Goal: Connect with others: Connect with others

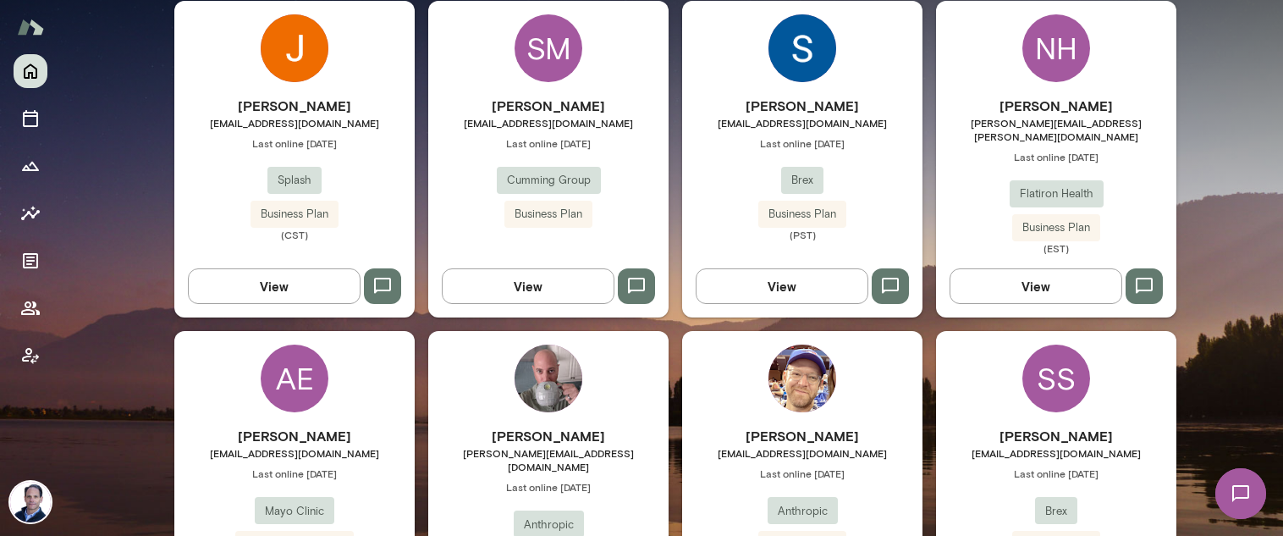
scroll to position [620, 0]
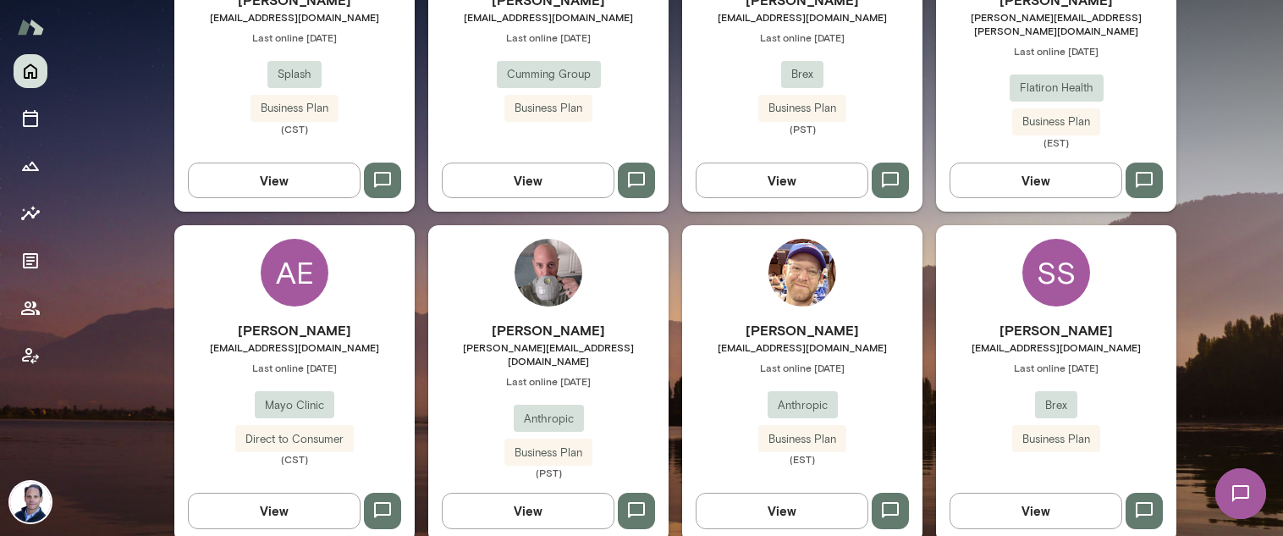
click at [1064, 260] on div "SS" at bounding box center [1056, 273] width 68 height 68
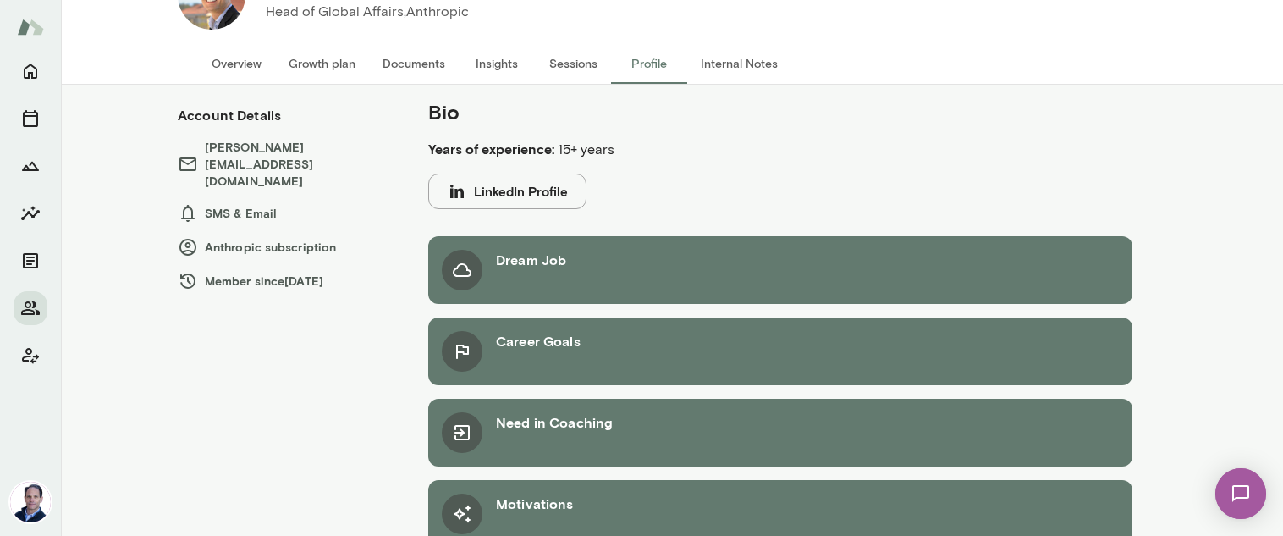
scroll to position [192, 0]
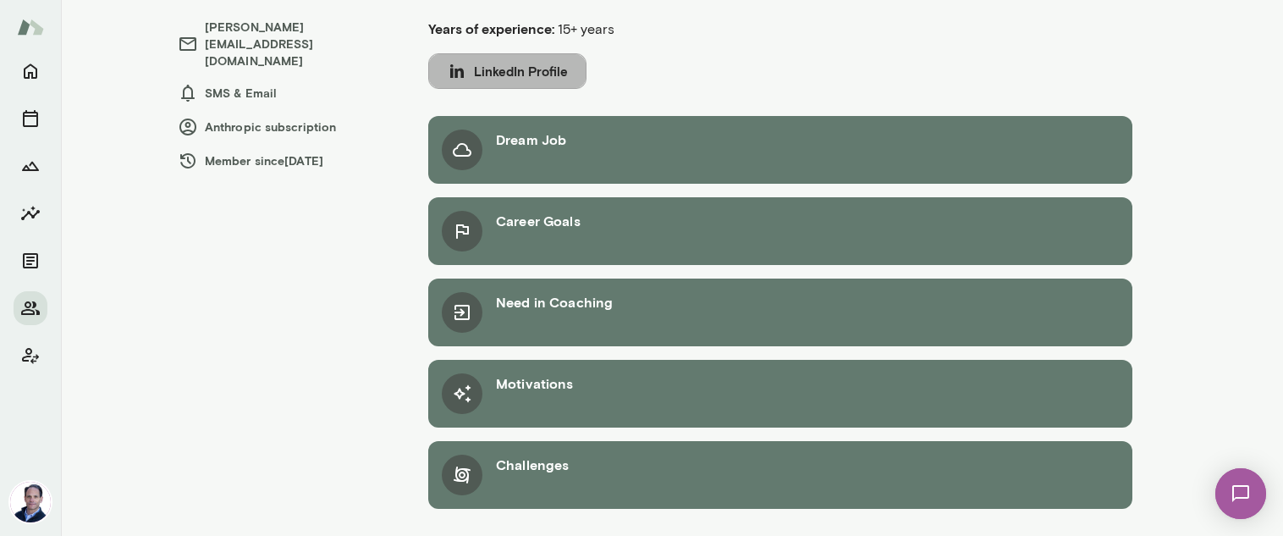
click at [534, 67] on button "LinkedIn Profile" at bounding box center [507, 71] width 158 height 36
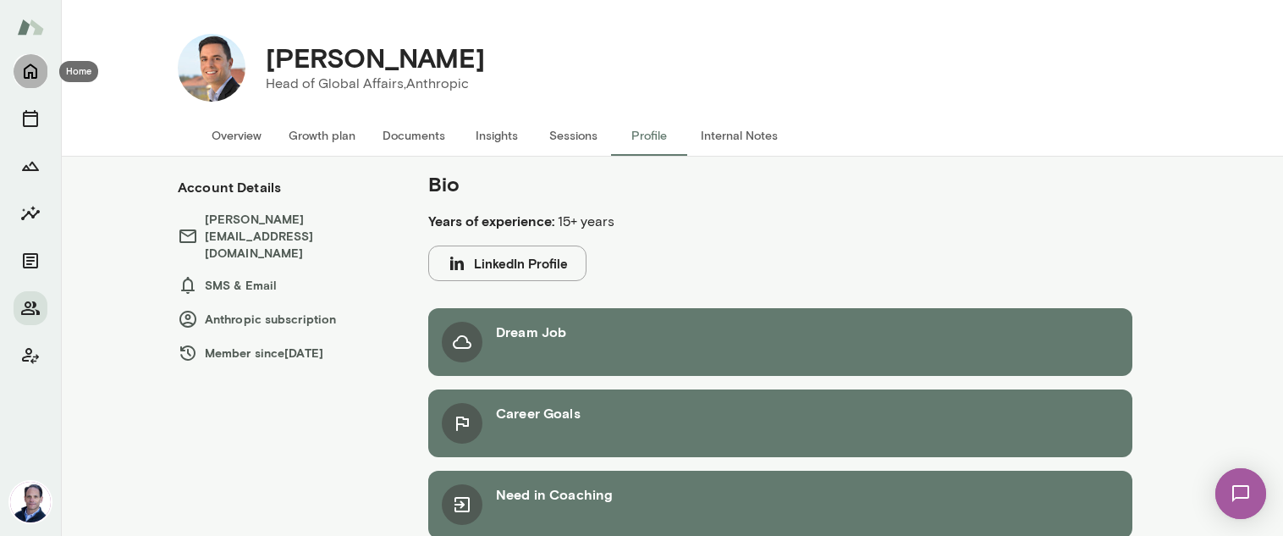
click at [32, 71] on icon "Home" at bounding box center [30, 71] width 20 height 20
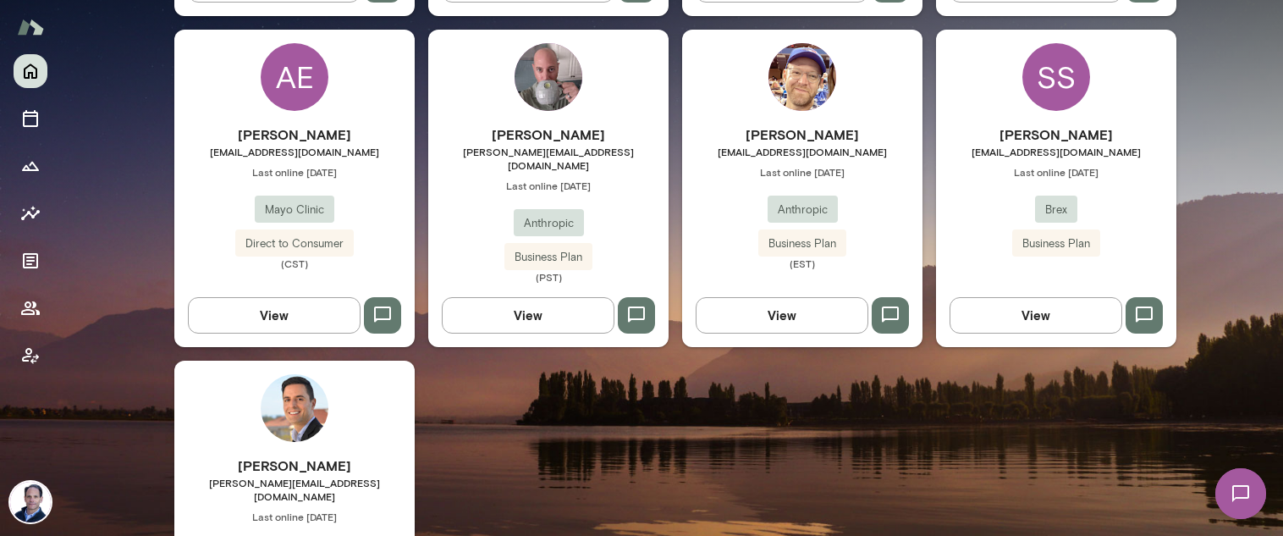
scroll to position [858, 0]
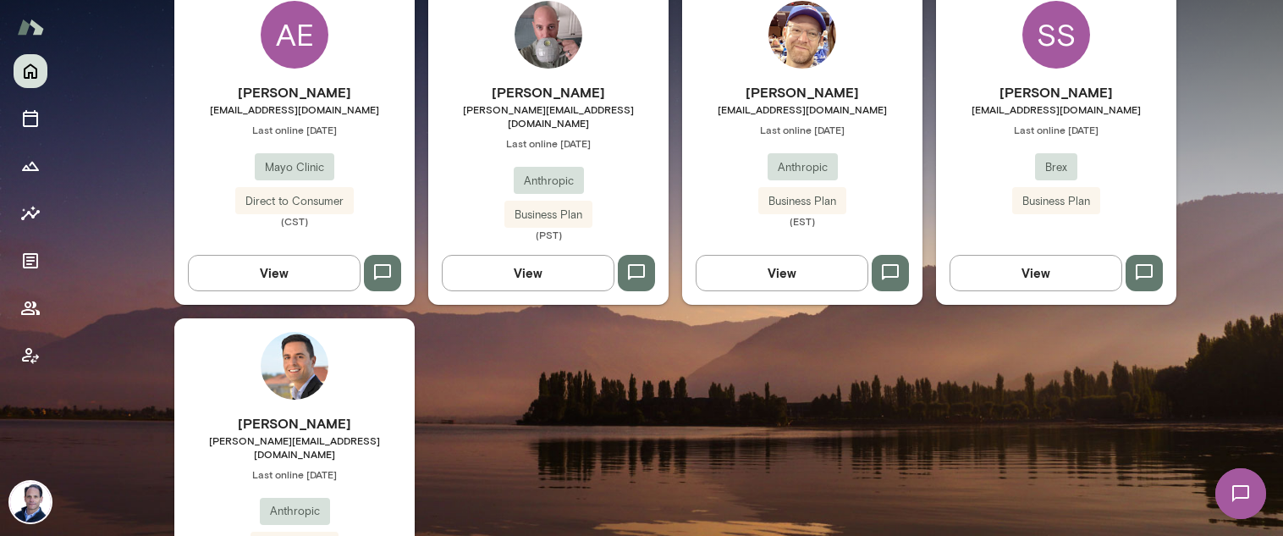
click at [253, 364] on div "Michael Sellitto michael@anthropic.com Last online September 21 Anthropic Busin…" at bounding box center [294, 469] width 240 height 303
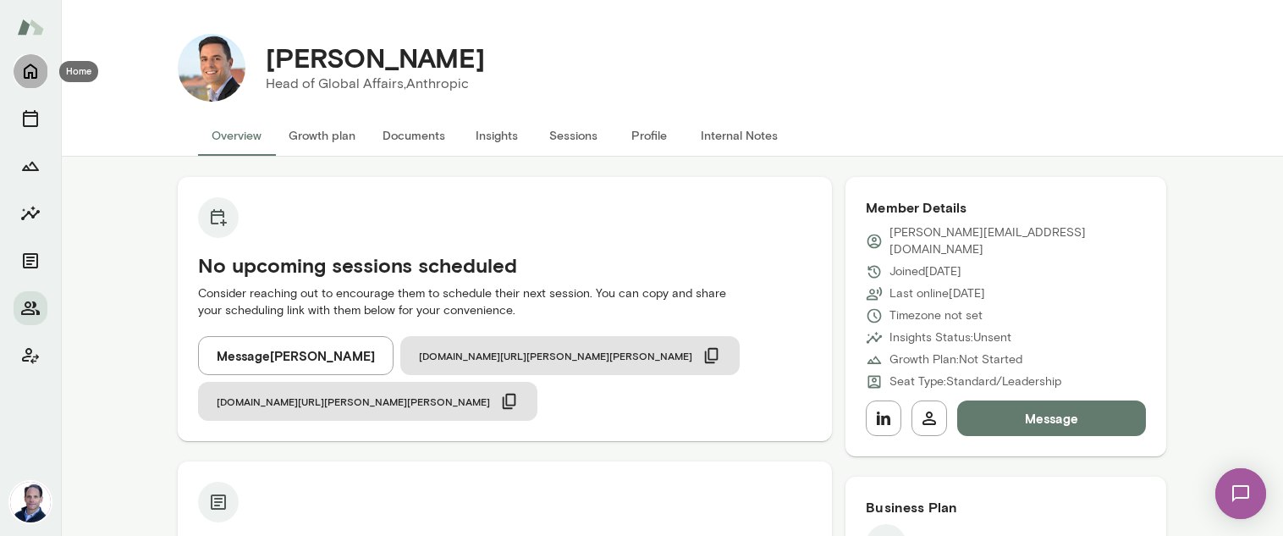
click at [29, 74] on icon "Home" at bounding box center [31, 71] width 14 height 15
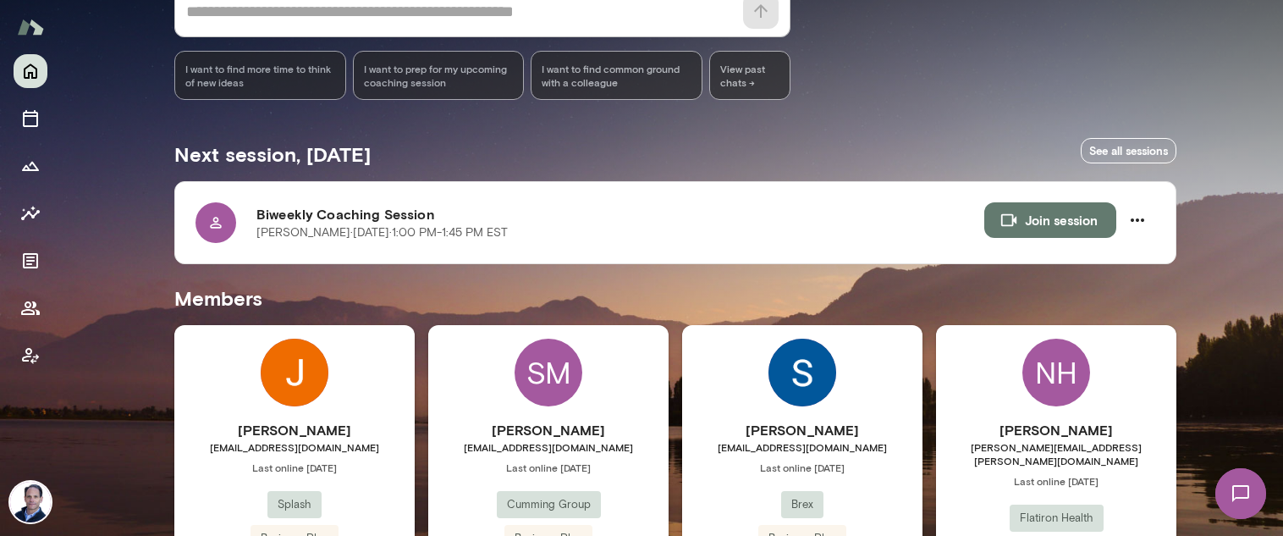
scroll to position [261, 0]
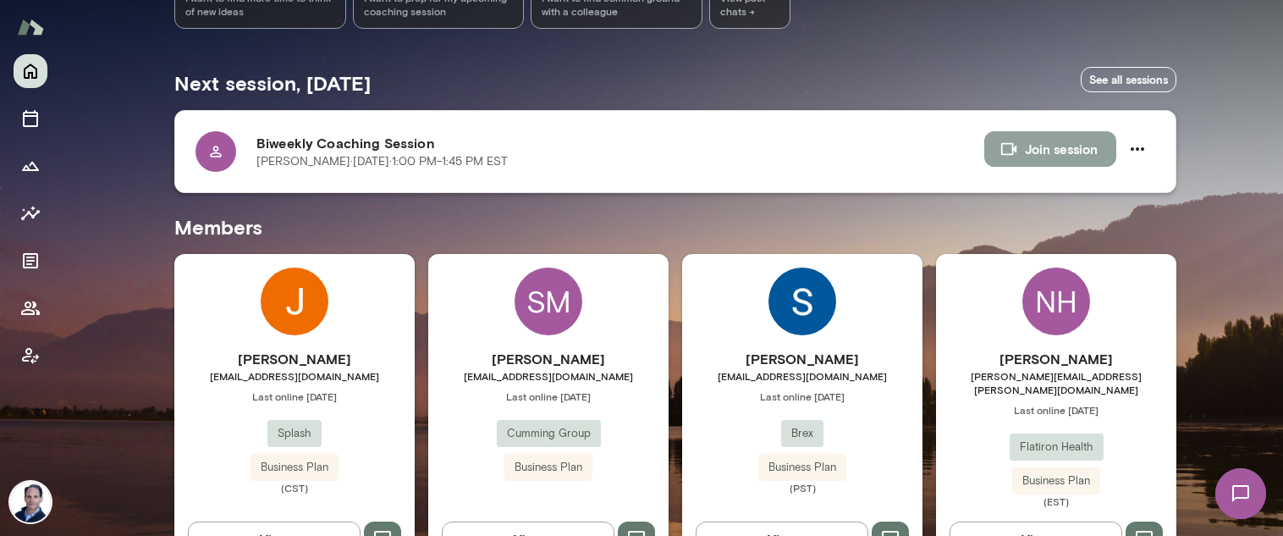
click at [1022, 145] on button "Join session" at bounding box center [1050, 149] width 132 height 36
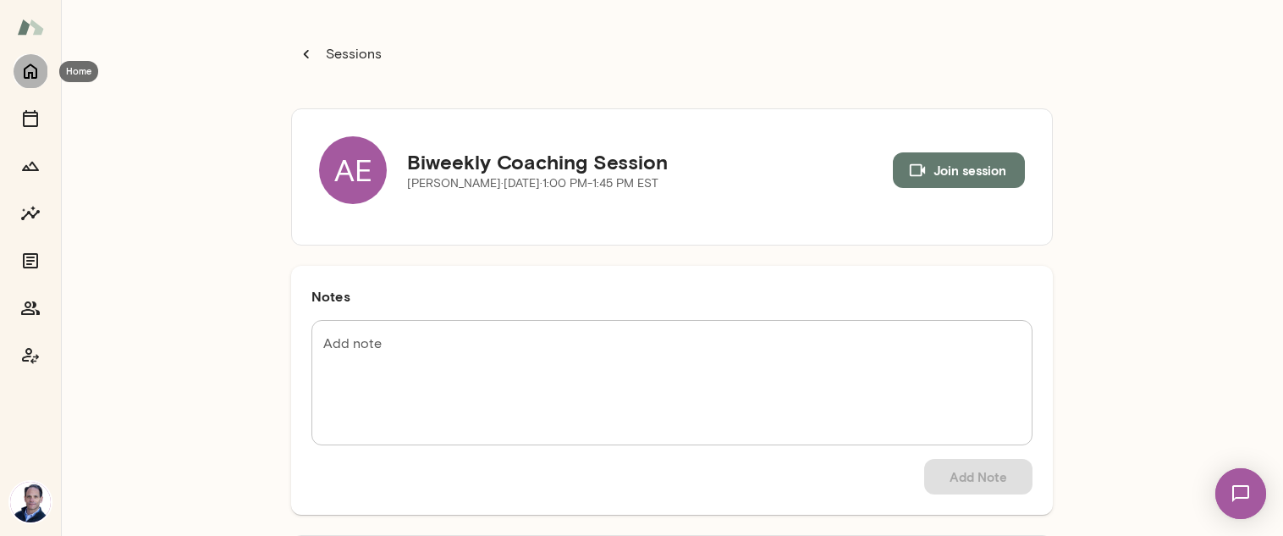
click at [23, 68] on icon "Home" at bounding box center [30, 71] width 20 height 20
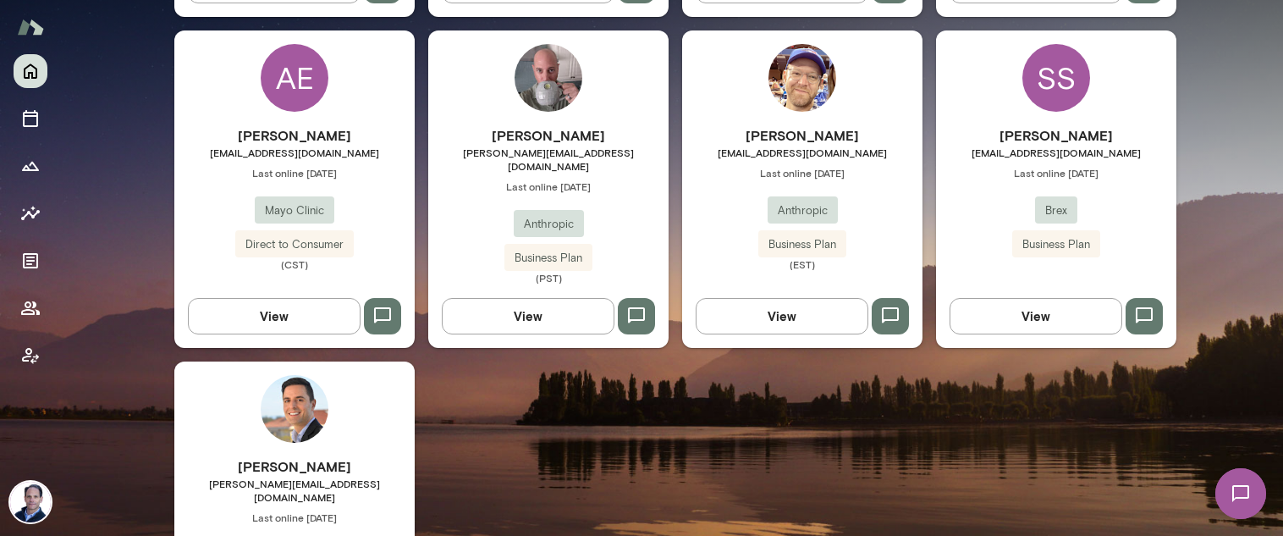
scroll to position [879, 0]
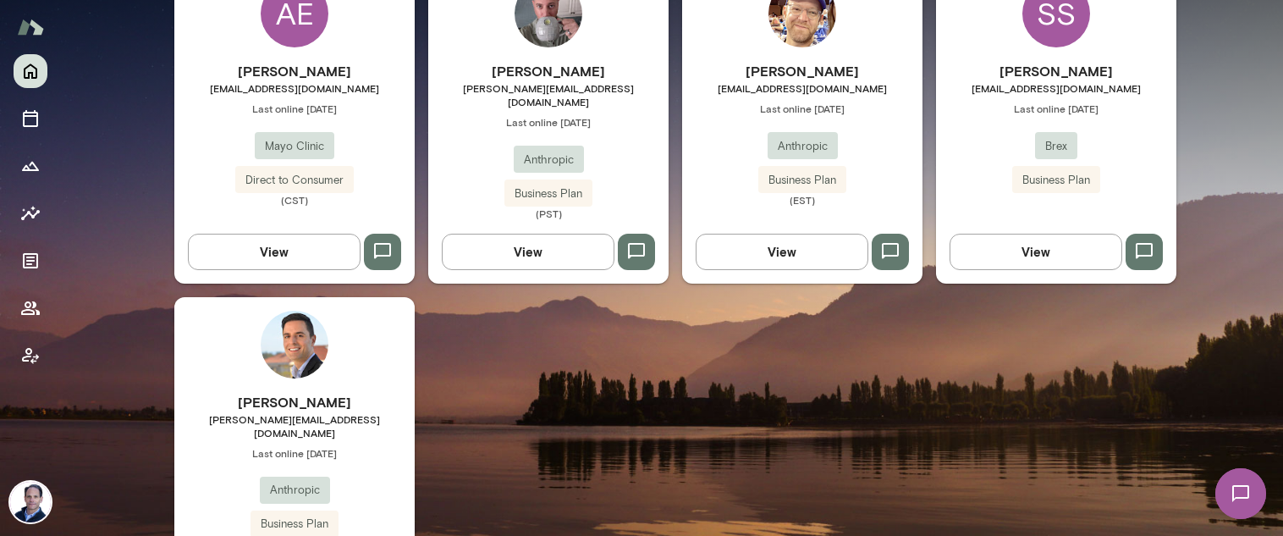
click at [334, 392] on h6 "Michael Sellitto" at bounding box center [294, 402] width 240 height 20
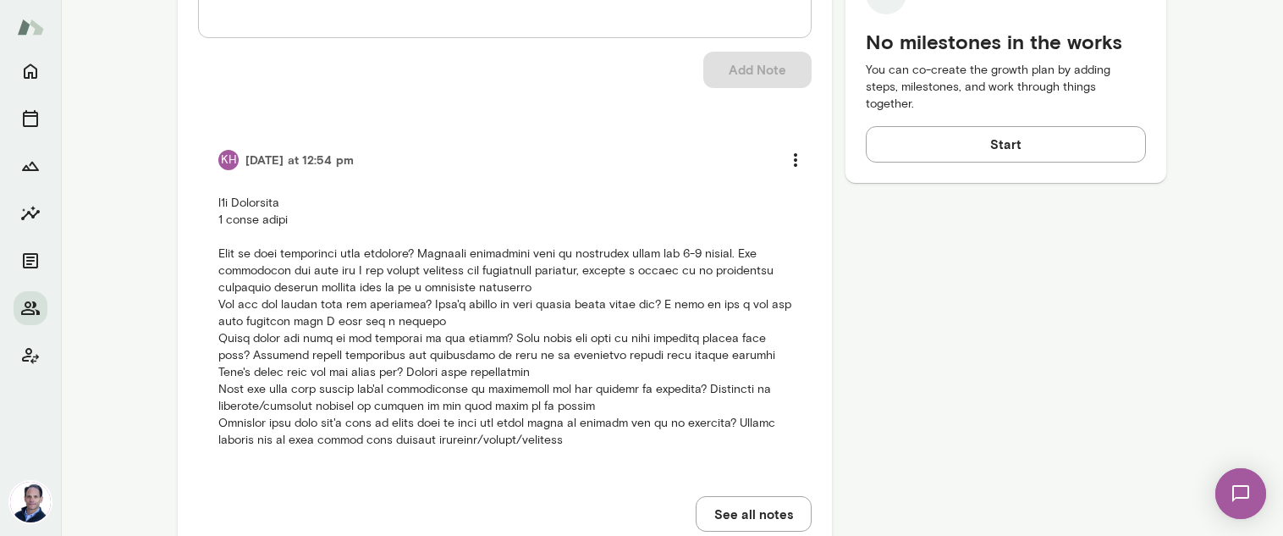
scroll to position [845, 0]
